Goal: Task Accomplishment & Management: Manage account settings

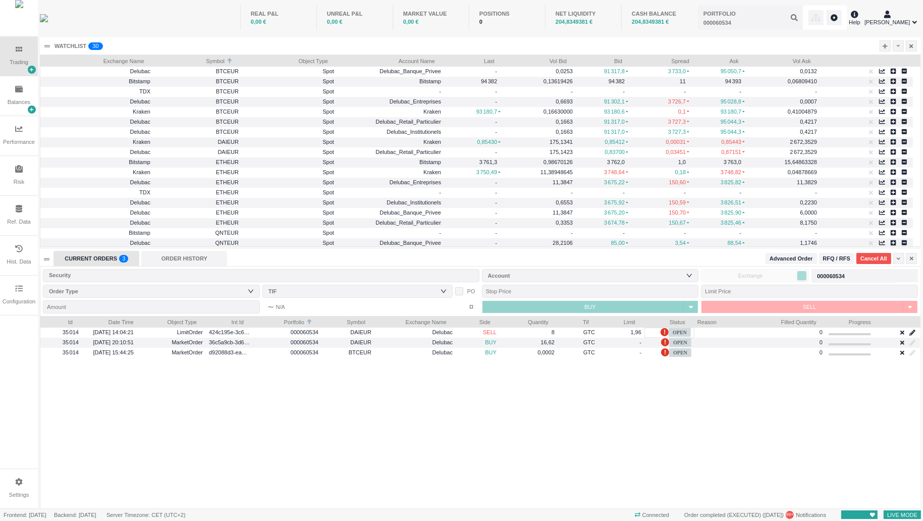
scroll to position [193, 880]
click at [207, 277] on div "Security" at bounding box center [259, 275] width 420 height 10
click at [197, 262] on div "ORDER HISTORY" at bounding box center [184, 258] width 86 height 15
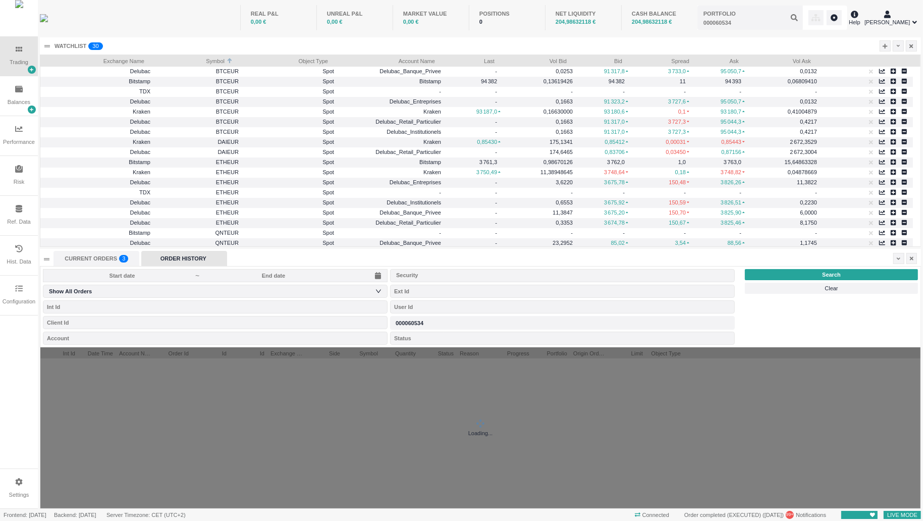
scroll to position [11, 172]
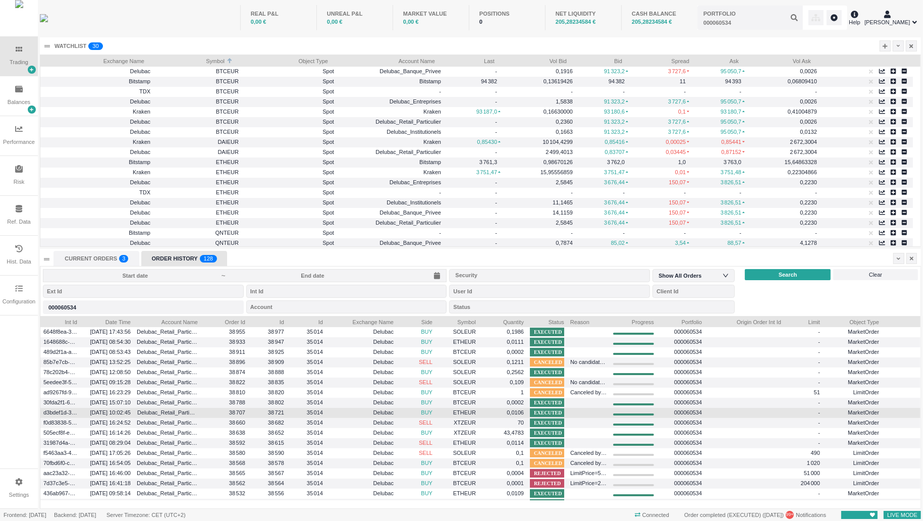
click at [135, 410] on div "Delubac_Retail_Particulier" at bounding box center [167, 413] width 67 height 10
click at [383, 417] on span "Delubac" at bounding box center [361, 413] width 65 height 12
